Goal: Check status: Check status

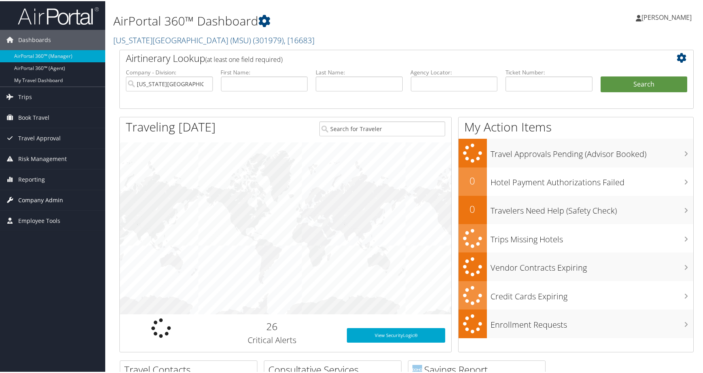
click at [51, 203] on span "Company Admin" at bounding box center [40, 199] width 45 height 20
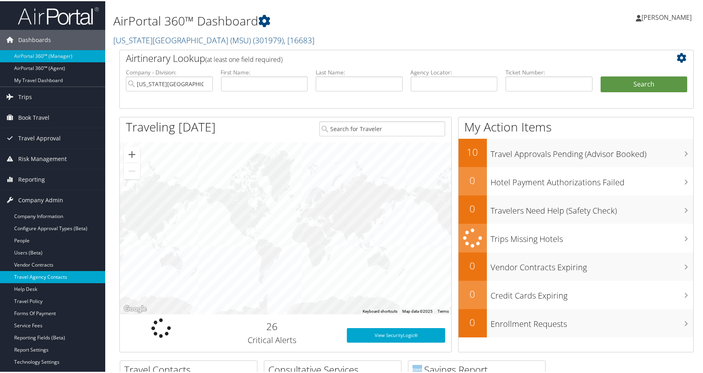
click at [69, 279] on link "Travel Agency Contacts" at bounding box center [52, 276] width 105 height 12
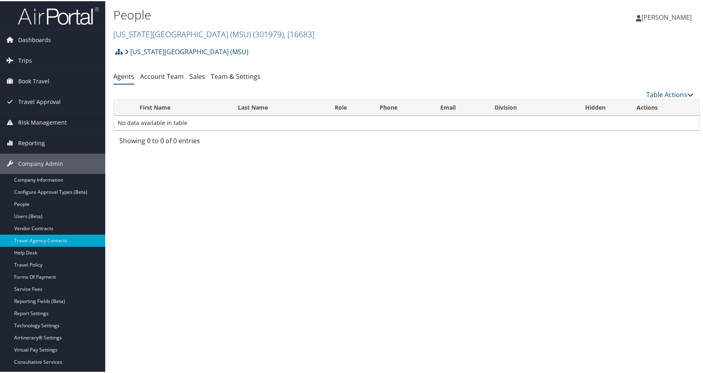
click at [310, 42] on div "People Michigan State University (MSU) ( 301979 ) , [ 16683 ] Michigan State Un…" at bounding box center [308, 23] width 391 height 38
click at [284, 38] on span "( 301979 )" at bounding box center [268, 33] width 31 height 11
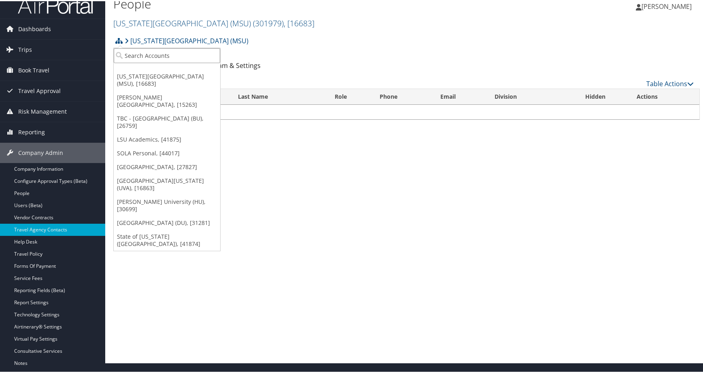
click at [169, 62] on input "search" at bounding box center [167, 54] width 106 height 15
type input "usc"
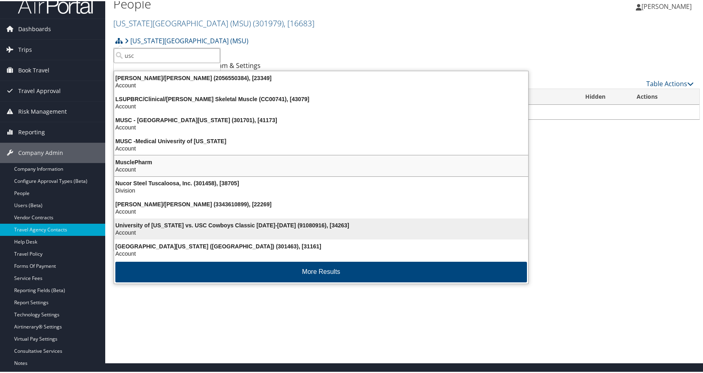
scroll to position [79, 0]
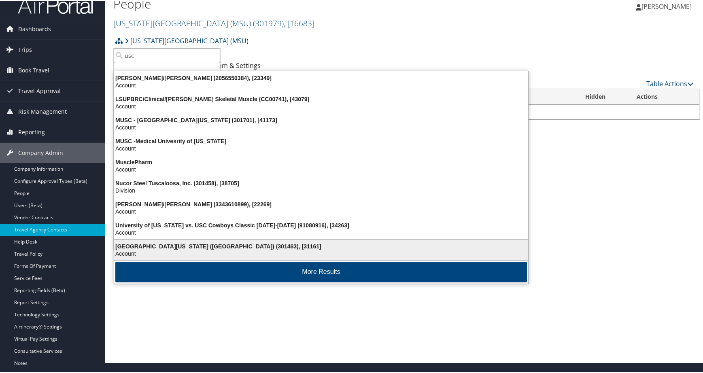
click at [192, 249] on div "Account" at bounding box center [321, 252] width 424 height 7
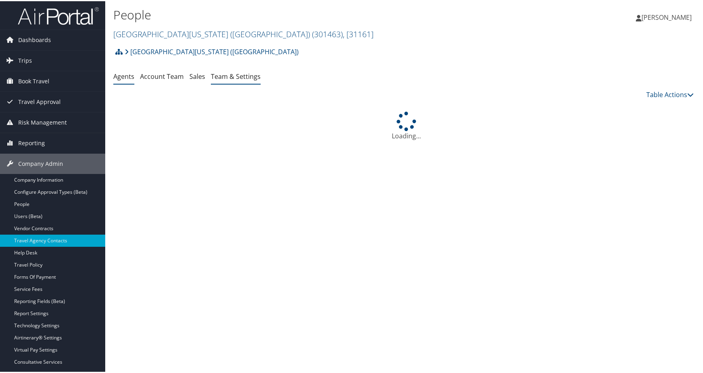
click at [261, 80] on link "Team & Settings" at bounding box center [236, 75] width 50 height 9
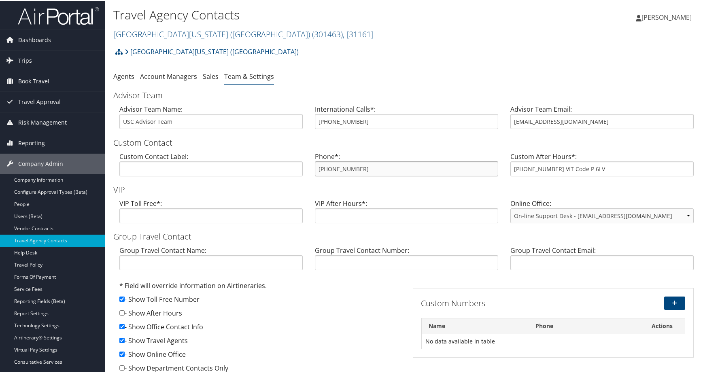
drag, startPoint x: 393, startPoint y: 227, endPoint x: 300, endPoint y: 224, distance: 92.3
click at [300, 182] on div "Custom Contact Label: Phone*: 866-390-5131 Custom After Hours*: 1-800-954-0042 …" at bounding box center [406, 166] width 586 height 31
click at [596, 128] on input "usc@cbtravel.com" at bounding box center [601, 120] width 183 height 15
drag, startPoint x: 492, startPoint y: 160, endPoint x: 484, endPoint y: 161, distance: 7.7
click at [484, 134] on div "Advisor Team Name: USC Advisor Team International Calls*: 801-784-3009 Advisor …" at bounding box center [406, 118] width 586 height 31
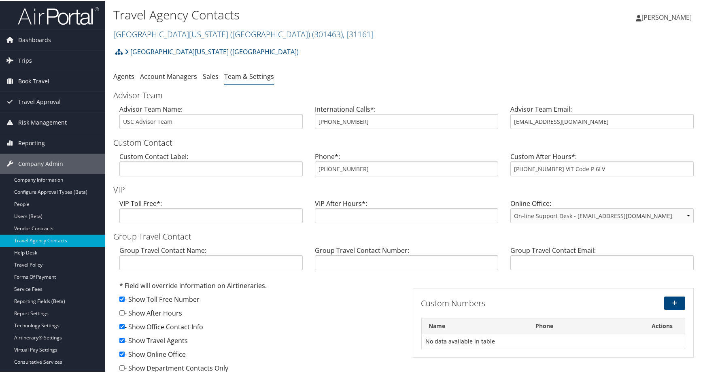
click at [363, 147] on h3 "Custom Contact" at bounding box center [406, 141] width 586 height 11
click at [662, 25] on link "[PERSON_NAME]" at bounding box center [668, 16] width 64 height 24
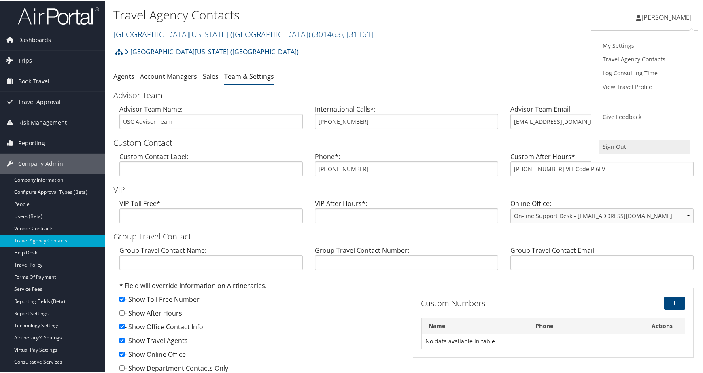
click at [619, 153] on link "Sign Out" at bounding box center [644, 146] width 90 height 14
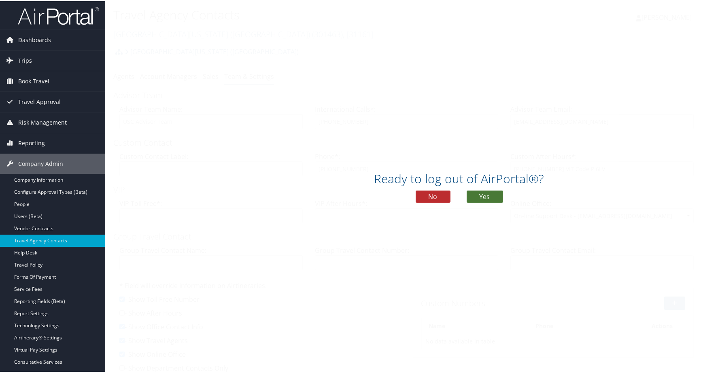
click at [503, 202] on button "Yes" at bounding box center [485, 195] width 36 height 12
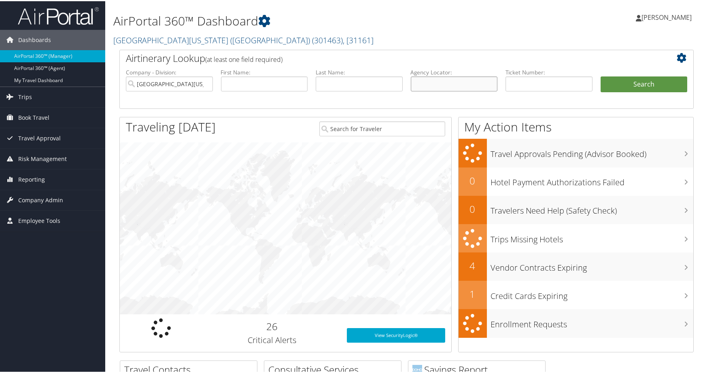
click at [449, 90] on input "text" at bounding box center [454, 82] width 87 height 15
paste input "D17S2B"
type input "D17S2B"
click at [203, 90] on input "[GEOGRAPHIC_DATA][US_STATE] ([GEOGRAPHIC_DATA])" at bounding box center [169, 82] width 87 height 15
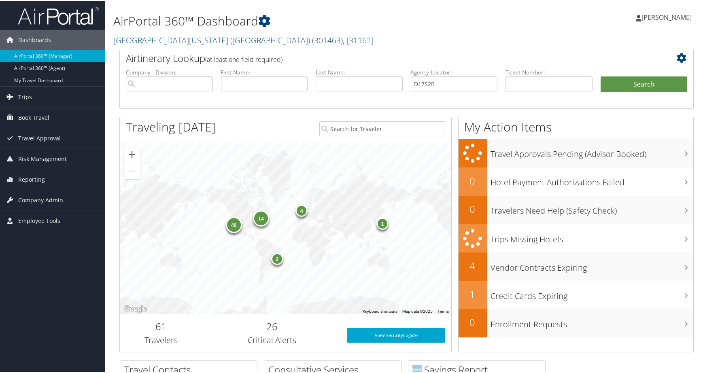
click at [617, 108] on li "Search" at bounding box center [643, 91] width 95 height 32
click at [617, 91] on button "Search" at bounding box center [644, 83] width 87 height 16
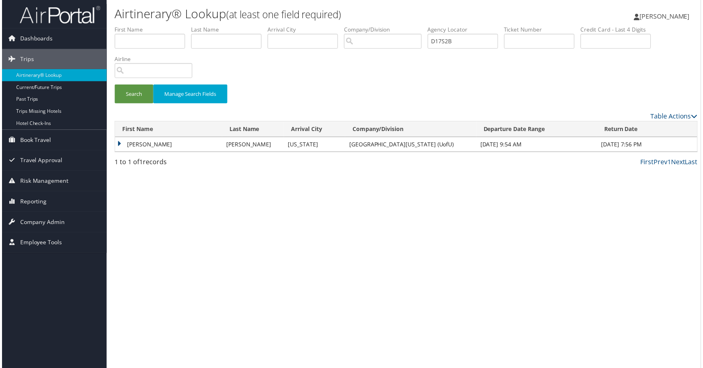
click at [163, 153] on td "JONATHAN ANTHONY" at bounding box center [168, 145] width 108 height 15
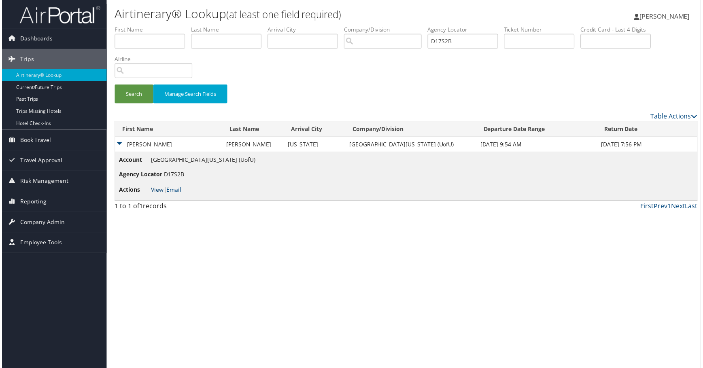
click at [162, 195] on link "View" at bounding box center [156, 191] width 13 height 8
click at [662, 15] on span "[PERSON_NAME]" at bounding box center [666, 16] width 50 height 9
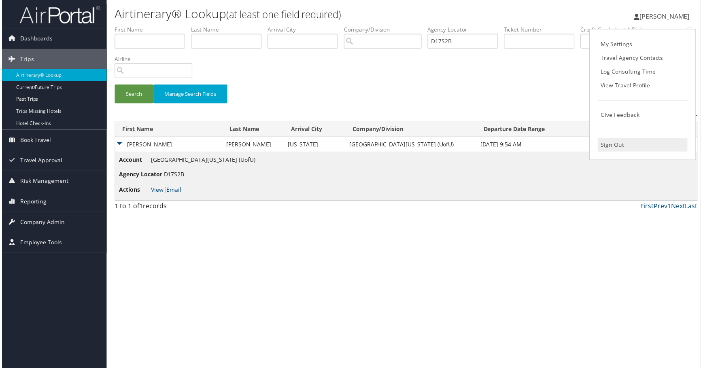
click at [620, 153] on link "Sign Out" at bounding box center [644, 146] width 90 height 14
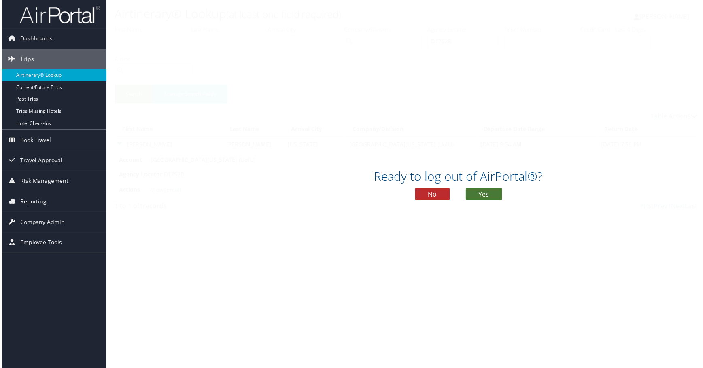
click at [485, 202] on button "Yes" at bounding box center [485, 195] width 36 height 12
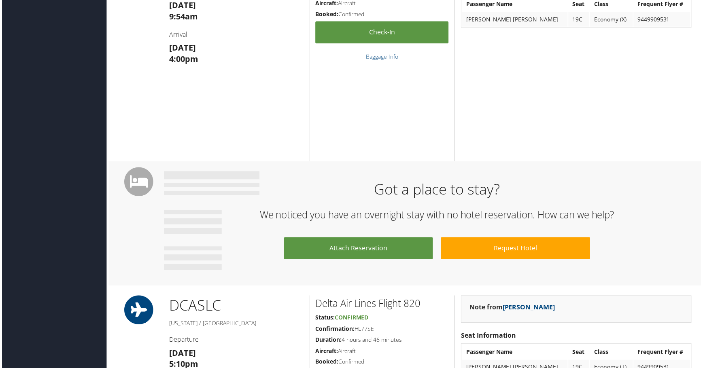
scroll to position [445, 0]
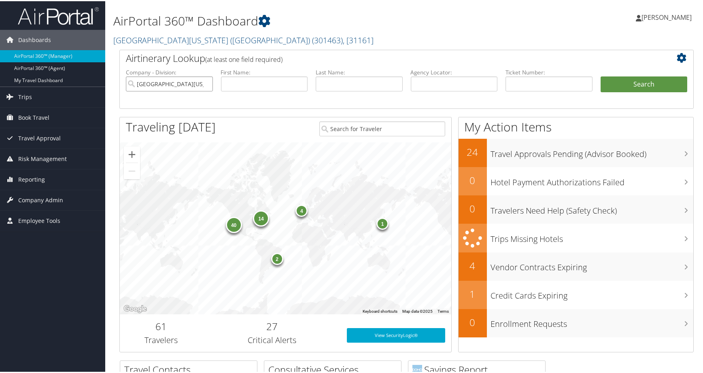
click at [199, 90] on input "[GEOGRAPHIC_DATA][US_STATE] ([GEOGRAPHIC_DATA])" at bounding box center [169, 82] width 87 height 15
click at [427, 90] on input "text" at bounding box center [454, 82] width 87 height 15
paste input "D17S2B"
type input "D17S2B"
click at [621, 91] on button "Search" at bounding box center [644, 83] width 87 height 16
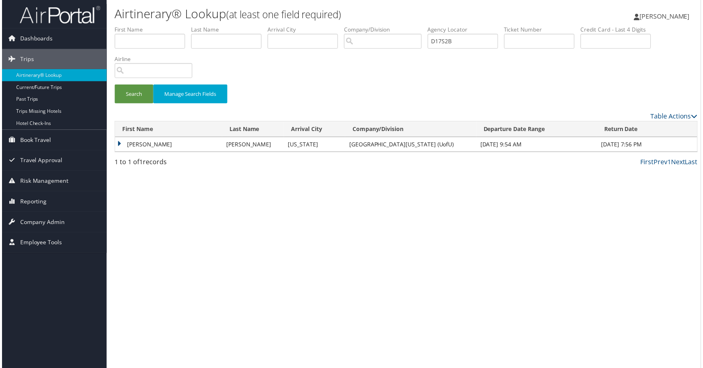
click at [155, 153] on td "[PERSON_NAME]" at bounding box center [168, 145] width 108 height 15
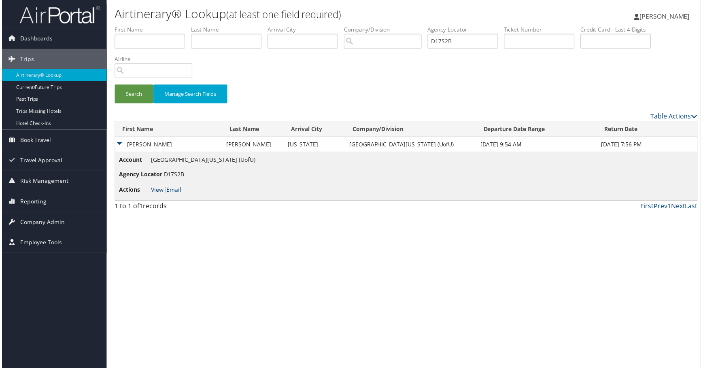
click at [160, 195] on link "View" at bounding box center [156, 191] width 13 height 8
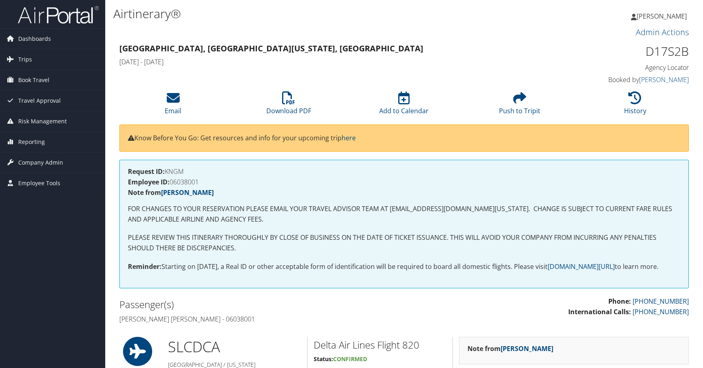
scroll to position [0, 7]
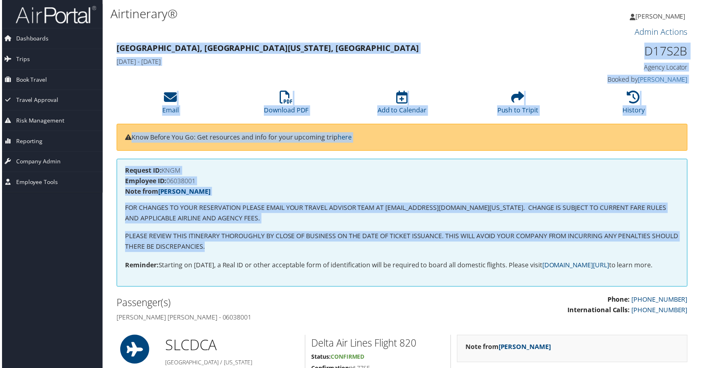
click at [703, 327] on html "Menu Dashboards ► AirPortal 360™ (Manager) AirPortal 360™ (Agent) My Travel Das…" at bounding box center [350, 186] width 708 height 373
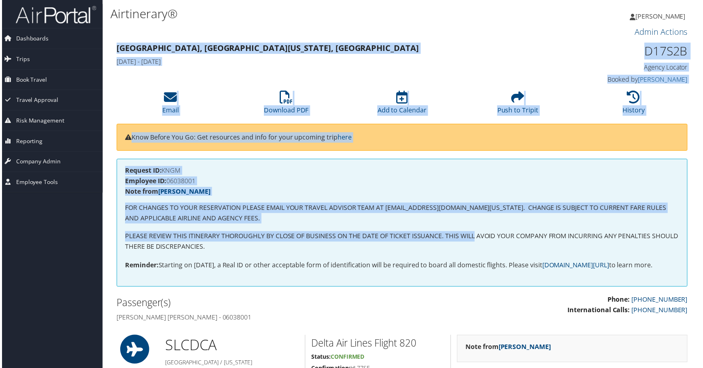
click at [560, 60] on h1 "D17S2B" at bounding box center [622, 51] width 134 height 17
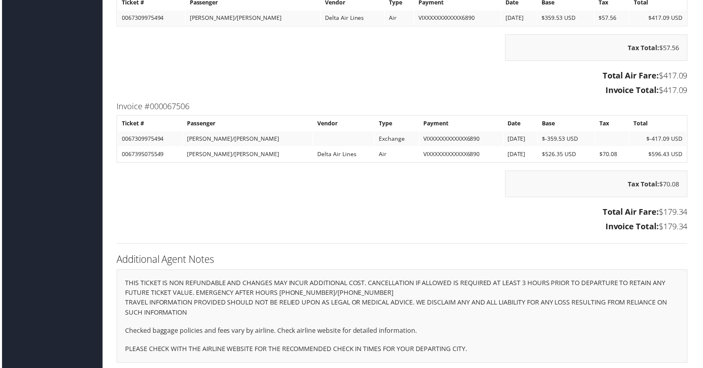
scroll to position [1222, 7]
